Goal: Information Seeking & Learning: Learn about a topic

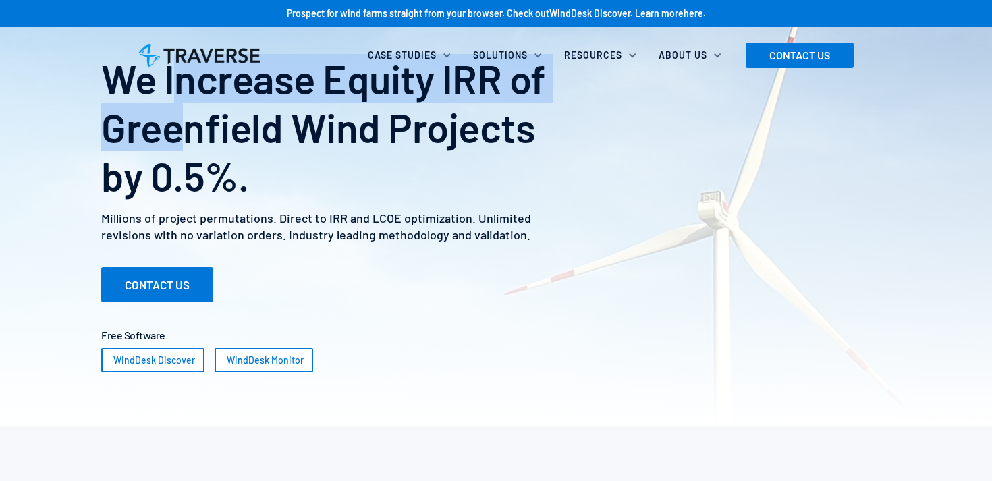
drag, startPoint x: 178, startPoint y: 92, endPoint x: 191, endPoint y: 119, distance: 30.2
click at [191, 119] on h1 "We Increase Equity IRR of Greenfield Wind Projects by 0.5%." at bounding box center [338, 127] width 474 height 146
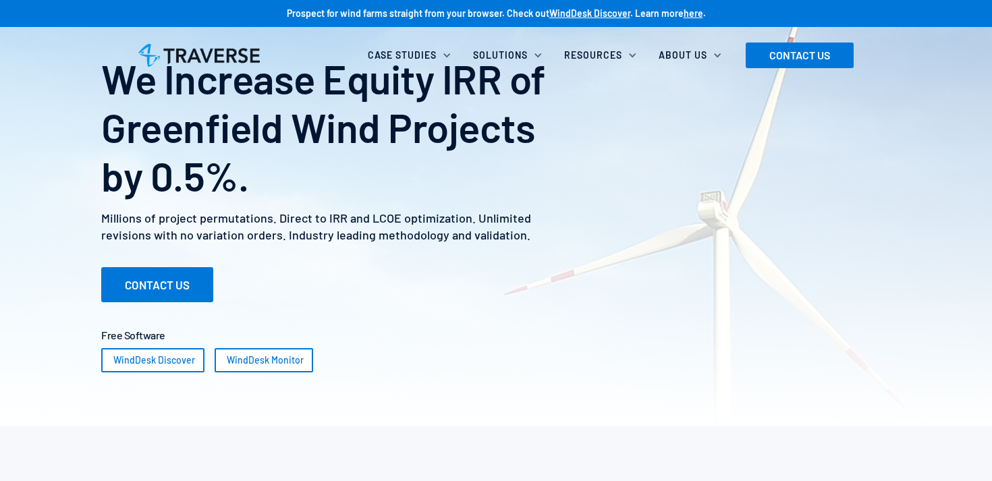
scroll to position [27, 0]
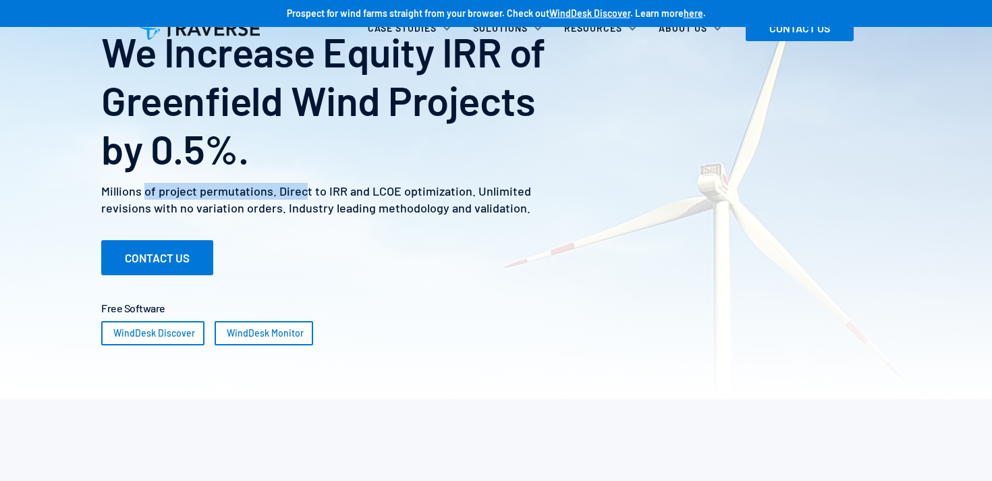
drag, startPoint x: 145, startPoint y: 194, endPoint x: 304, endPoint y: 190, distance: 158.7
click at [304, 190] on p "Millions of project permutations. Direct to IRR and LCOE optimization. Unlimite…" at bounding box center [338, 200] width 474 height 34
drag, startPoint x: 292, startPoint y: 190, endPoint x: 387, endPoint y: 190, distance: 95.2
click at [366, 190] on p "Millions of project permutations. Direct to IRR and LCOE optimization. Unlimite…" at bounding box center [338, 200] width 474 height 34
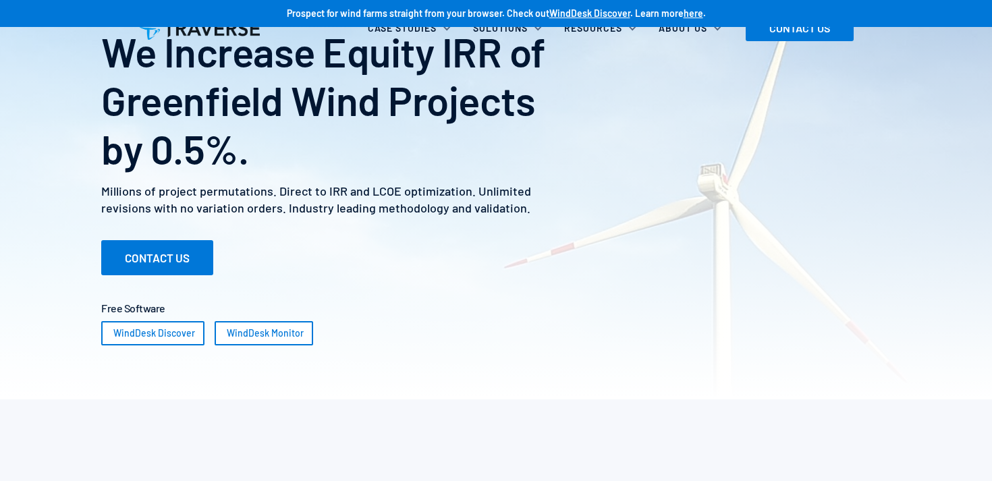
click at [387, 190] on p "Millions of project permutations. Direct to IRR and LCOE optimization. Unlimite…" at bounding box center [338, 200] width 474 height 34
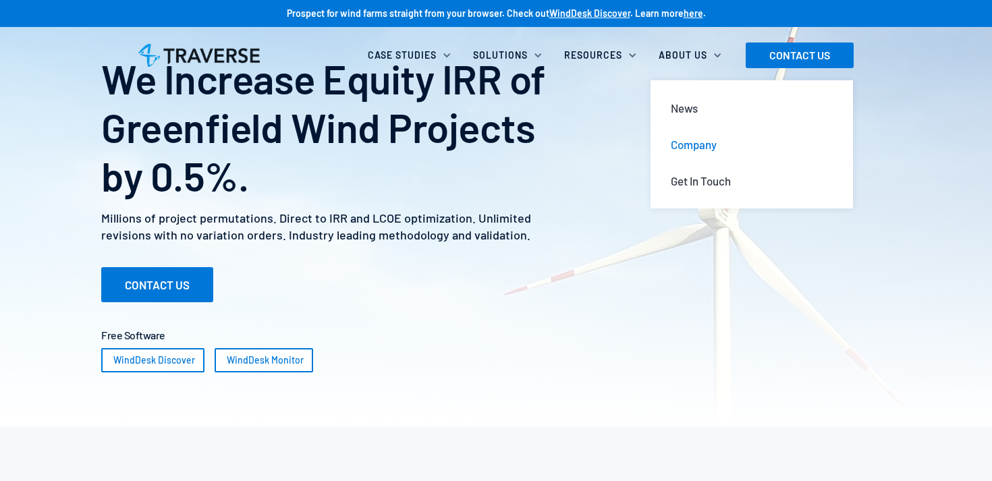
click at [683, 152] on link "Company" at bounding box center [752, 144] width 184 height 36
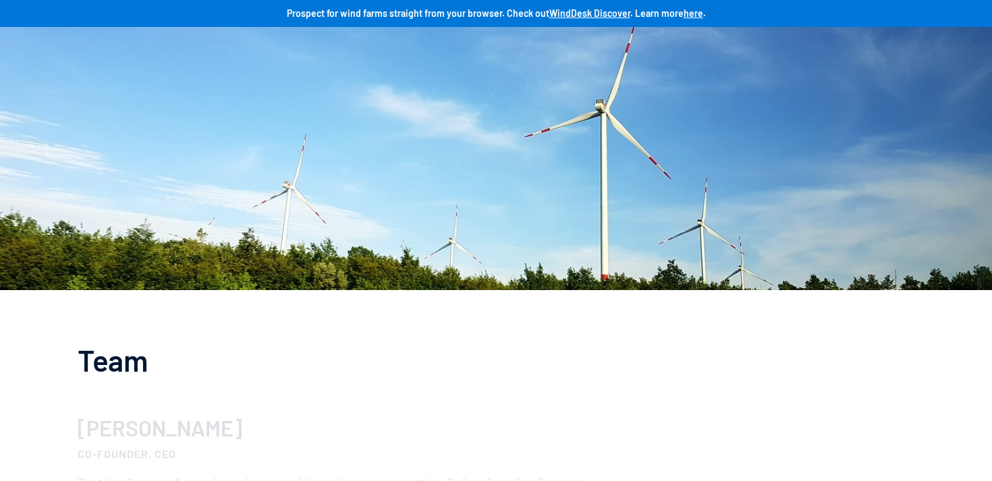
scroll to position [763, 0]
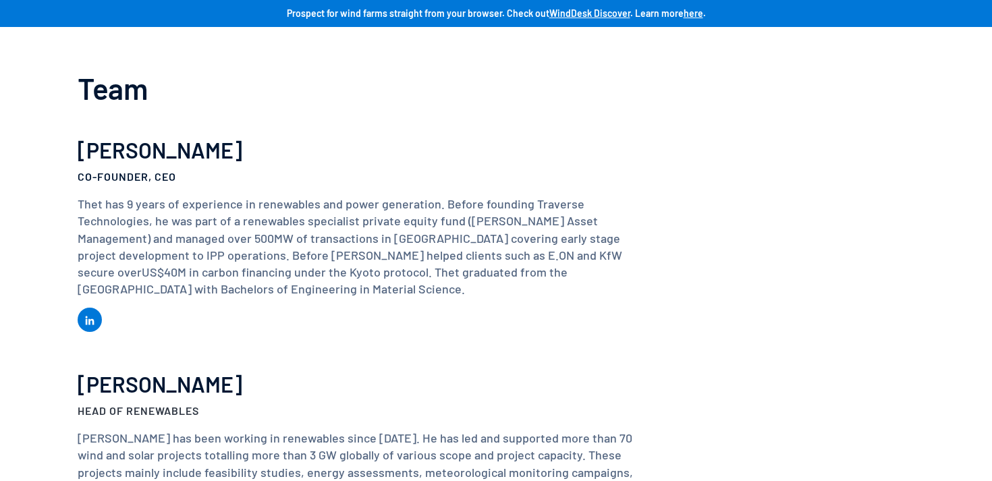
click at [185, 227] on p "Thet has 9 years of experience in renewables and power generation. Before found…" at bounding box center [361, 247] width 567 height 102
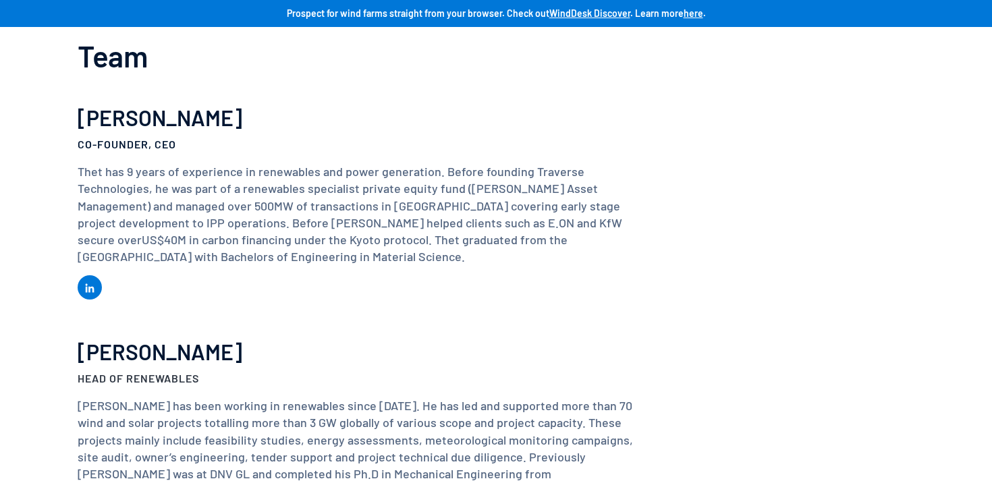
scroll to position [794, 0]
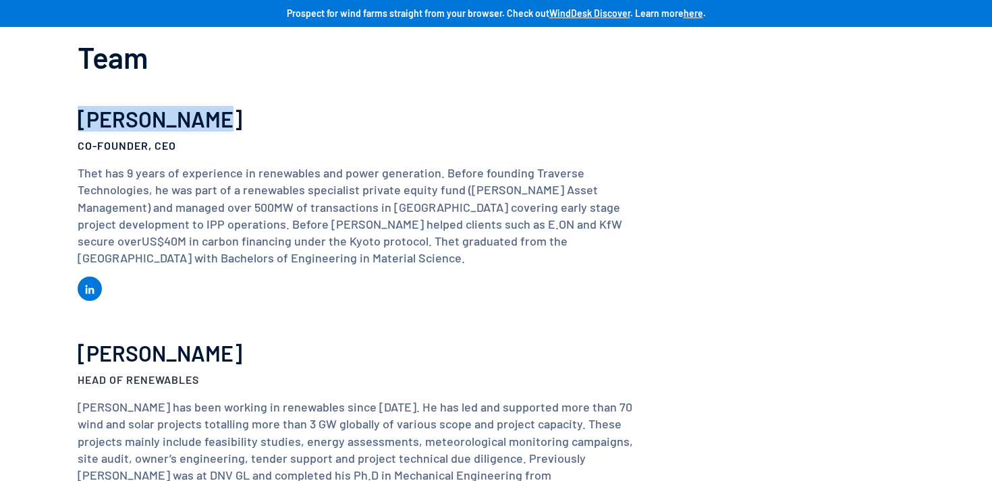
drag, startPoint x: 210, startPoint y: 128, endPoint x: 72, endPoint y: 123, distance: 138.5
click at [72, 123] on div "Team [PERSON_NAME] Co-Founder, CEO Thet has 9 years of experience in renewables…" at bounding box center [496, 397] width 992 height 821
click at [325, 196] on p "Thet has 9 years of experience in renewables and power generation. Before found…" at bounding box center [361, 216] width 567 height 102
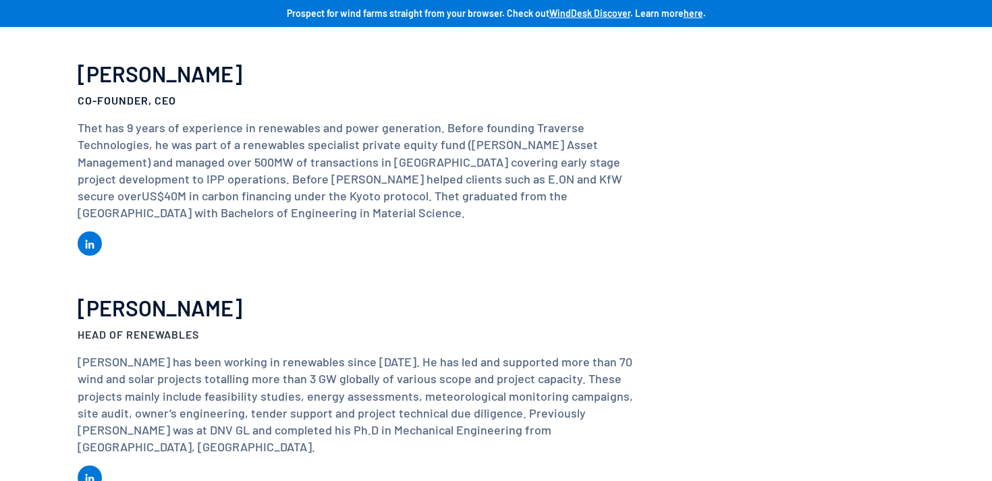
scroll to position [932, 0]
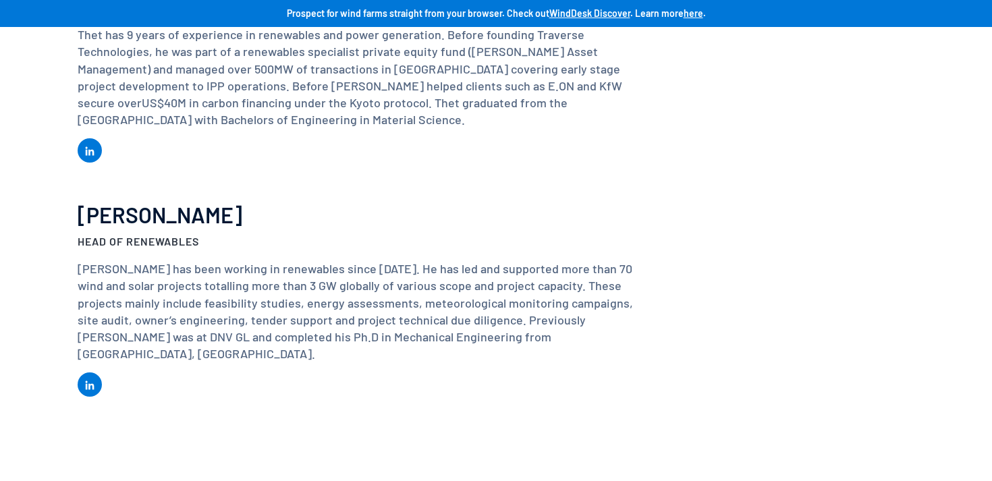
click at [315, 289] on p "[PERSON_NAME] has been working in renewables since [DATE]. He has led and suppo…" at bounding box center [361, 312] width 567 height 102
